Goal: Task Accomplishment & Management: Manage account settings

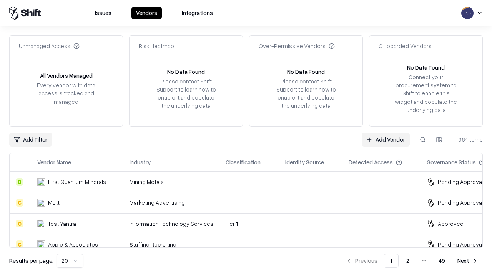
click at [386, 139] on link "Add Vendor" at bounding box center [386, 140] width 48 height 14
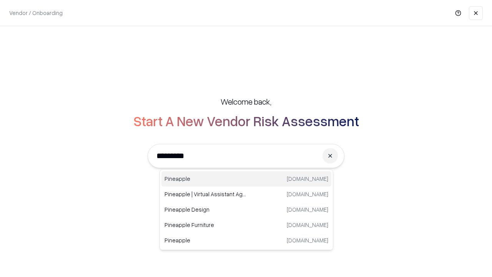
click at [246, 179] on div "Pineapple pineappleenergy.com" at bounding box center [246, 178] width 170 height 15
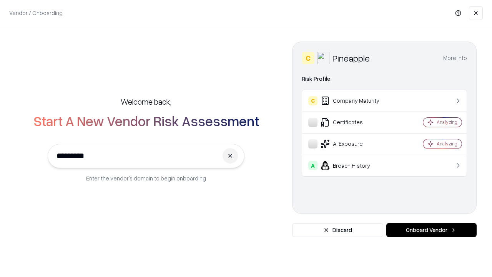
type input "*********"
click at [431, 230] on button "Onboard Vendor" at bounding box center [431, 230] width 90 height 14
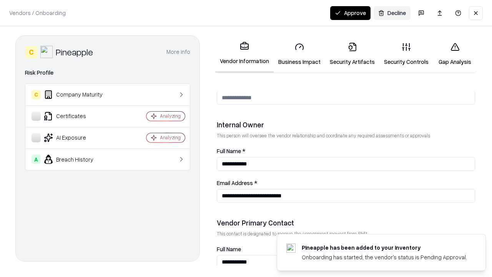
scroll to position [398, 0]
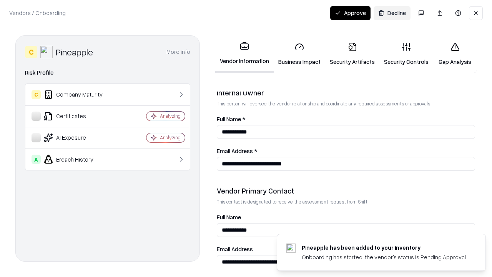
click at [299, 54] on link "Business Impact" at bounding box center [300, 54] width 52 height 36
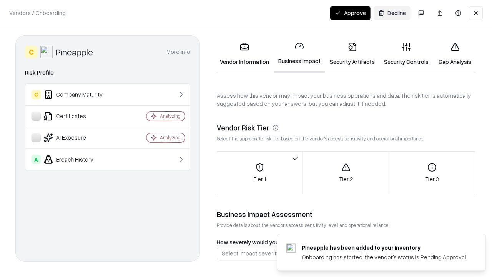
click at [352, 54] on link "Security Artifacts" at bounding box center [352, 54] width 54 height 36
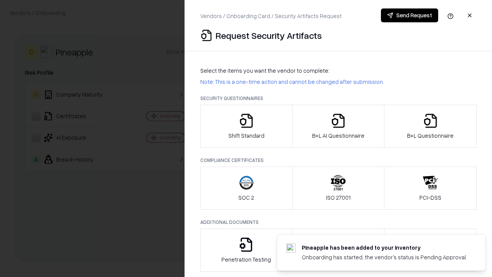
click at [246, 126] on icon "button" at bounding box center [246, 120] width 15 height 15
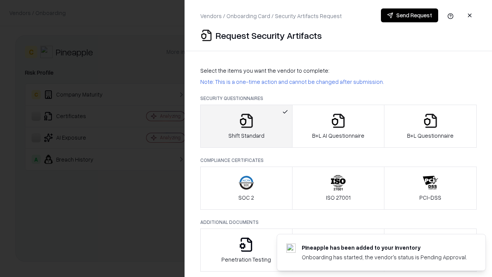
click at [409, 15] on button "Send Request" at bounding box center [409, 15] width 57 height 14
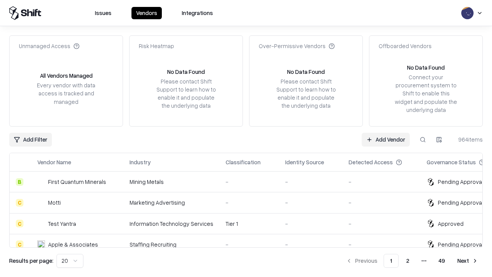
click at [423, 139] on button at bounding box center [423, 140] width 14 height 14
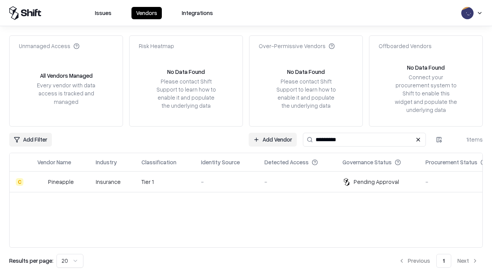
type input "*********"
click at [251, 181] on div "-" at bounding box center [226, 182] width 51 height 8
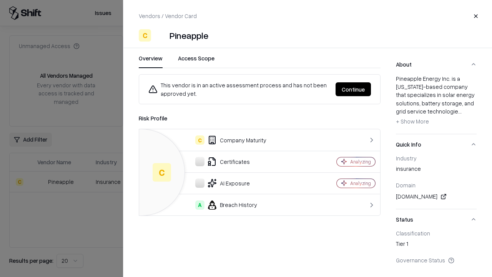
click at [353, 89] on button "Continue" at bounding box center [353, 89] width 35 height 14
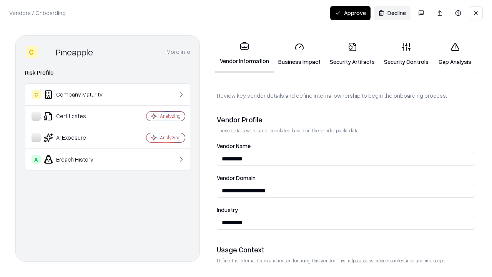
click at [352, 54] on link "Security Artifacts" at bounding box center [352, 54] width 54 height 36
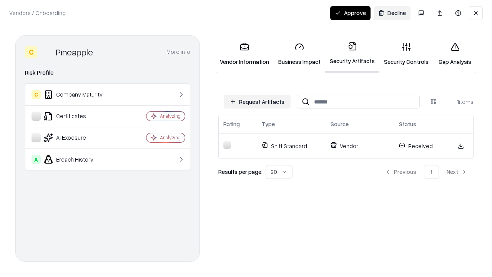
click at [406, 54] on link "Security Controls" at bounding box center [406, 54] width 54 height 36
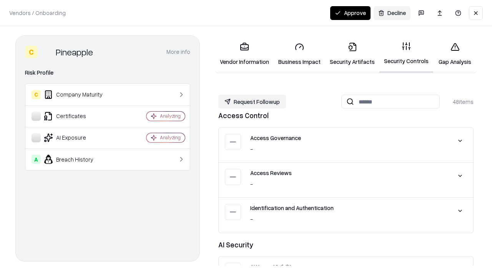
click at [252, 101] on button "Request Followup" at bounding box center [252, 102] width 68 height 14
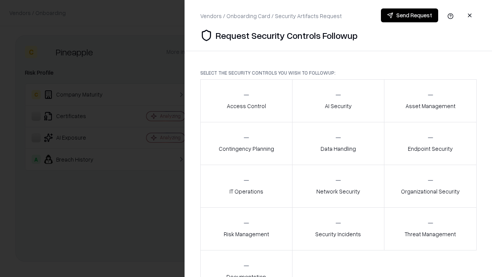
click at [246, 101] on div "Access Control" at bounding box center [246, 100] width 39 height 19
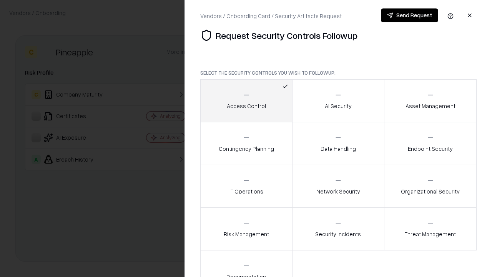
click at [409, 15] on button "Send Request" at bounding box center [409, 15] width 57 height 14
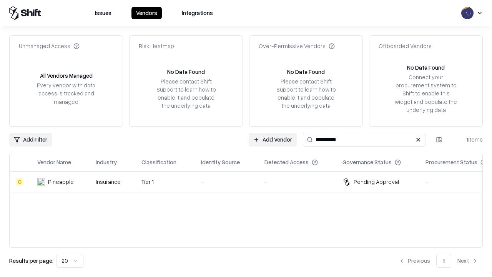
type input "*********"
click at [251, 181] on div "-" at bounding box center [226, 182] width 51 height 8
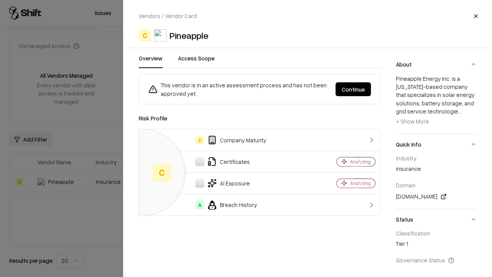
click at [353, 89] on button "Continue" at bounding box center [353, 89] width 35 height 14
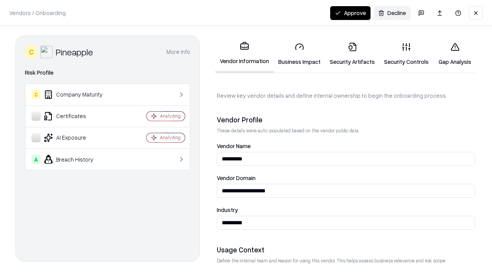
click at [350, 13] on button "Approve" at bounding box center [350, 13] width 40 height 14
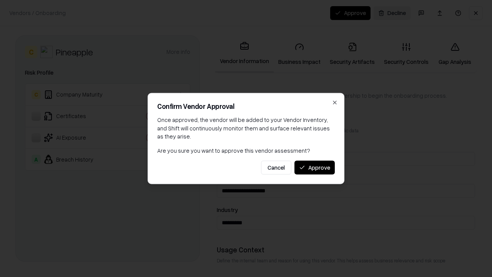
click at [314, 167] on button "Approve" at bounding box center [314, 167] width 40 height 14
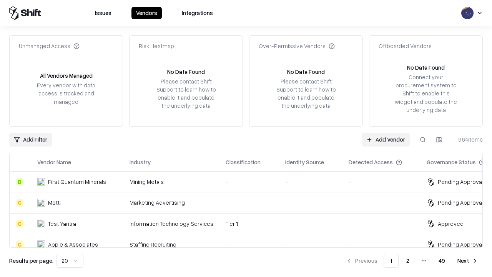
type input "*********"
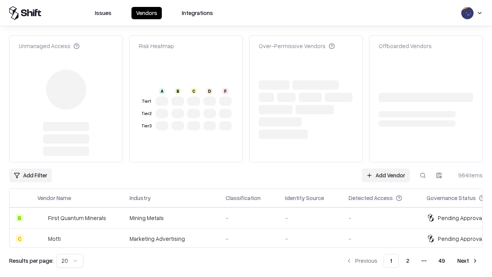
click at [386, 168] on link "Add Vendor" at bounding box center [386, 175] width 48 height 14
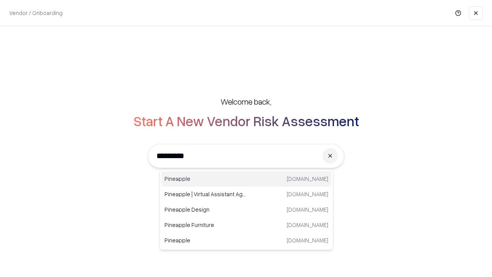
click at [246, 179] on div "Pineapple [DOMAIN_NAME]" at bounding box center [246, 178] width 170 height 15
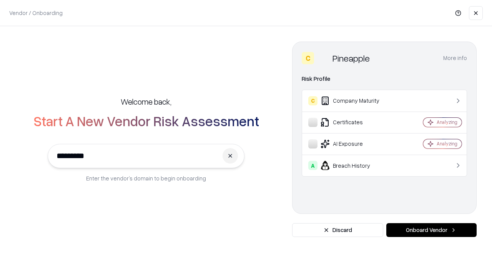
type input "*********"
click at [431, 230] on button "Onboard Vendor" at bounding box center [431, 230] width 90 height 14
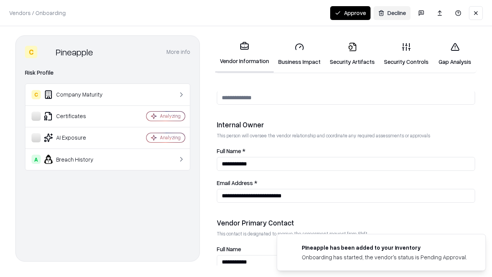
scroll to position [398, 0]
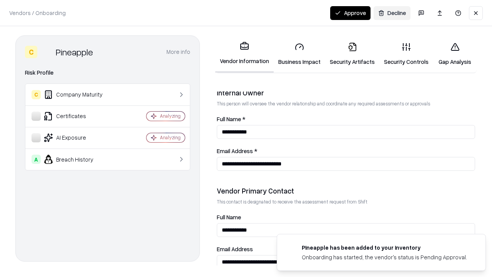
click at [350, 13] on button "Approve" at bounding box center [350, 13] width 40 height 14
